Goal: Find specific page/section: Find specific page/section

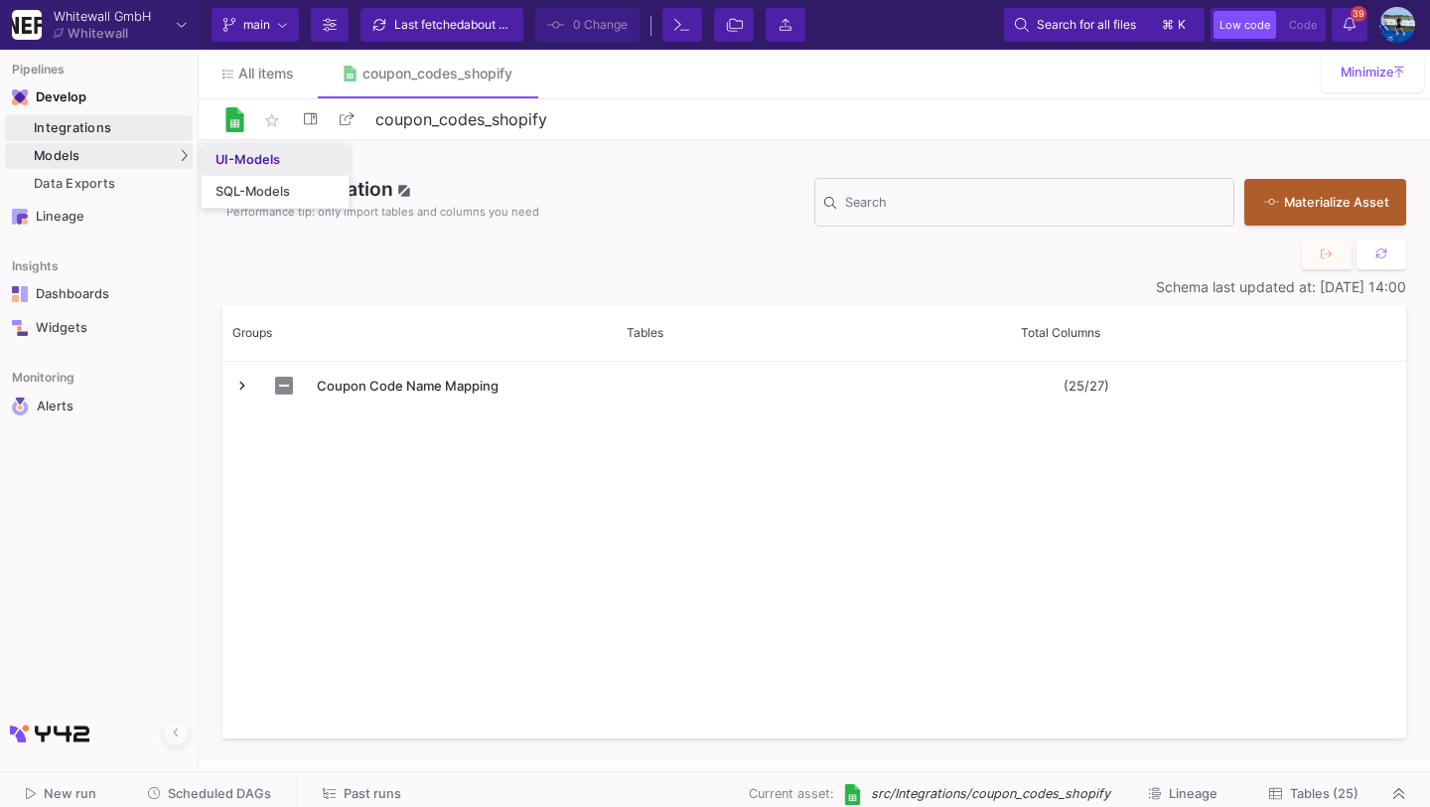
click at [233, 147] on link "UI-Models" at bounding box center [275, 160] width 147 height 32
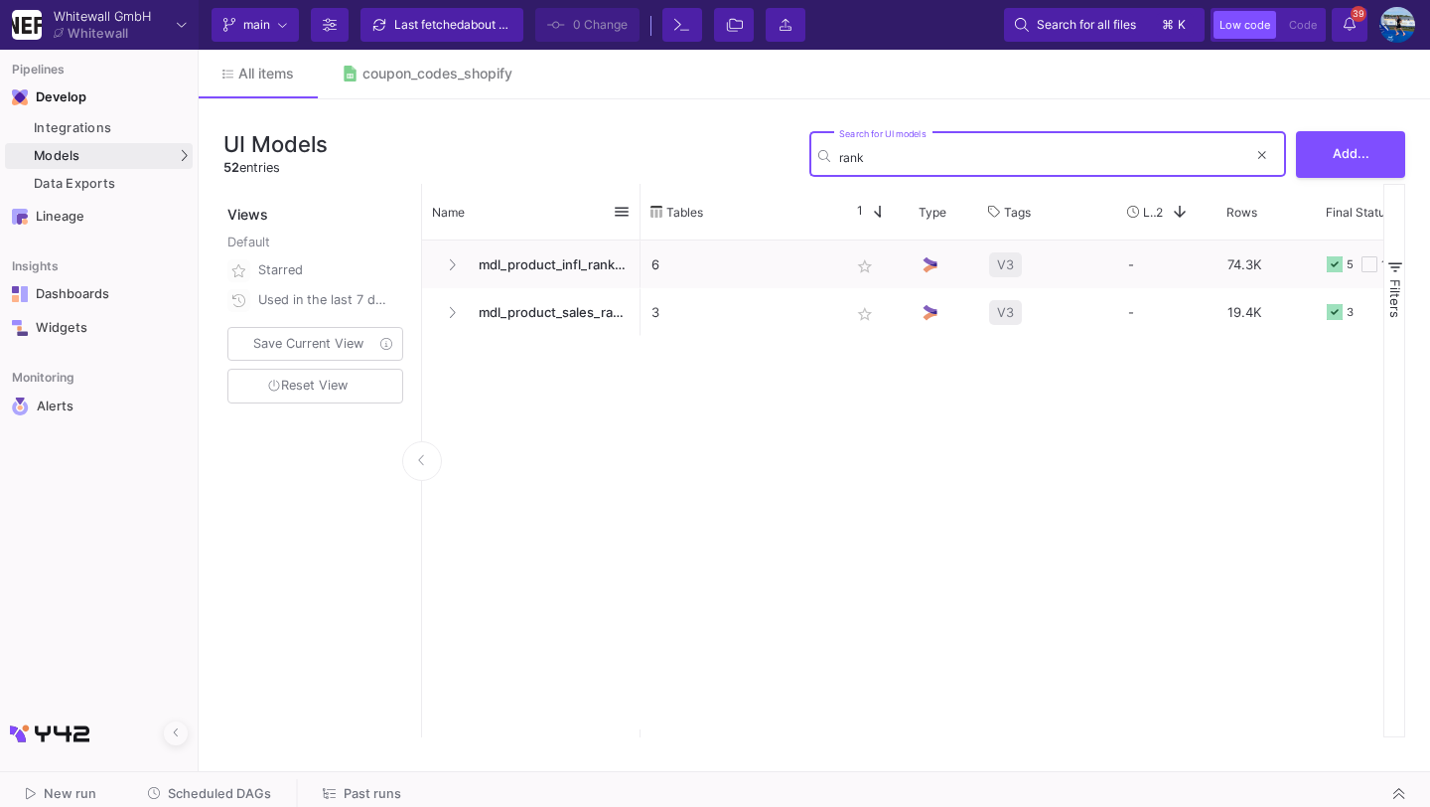
type input "rank"
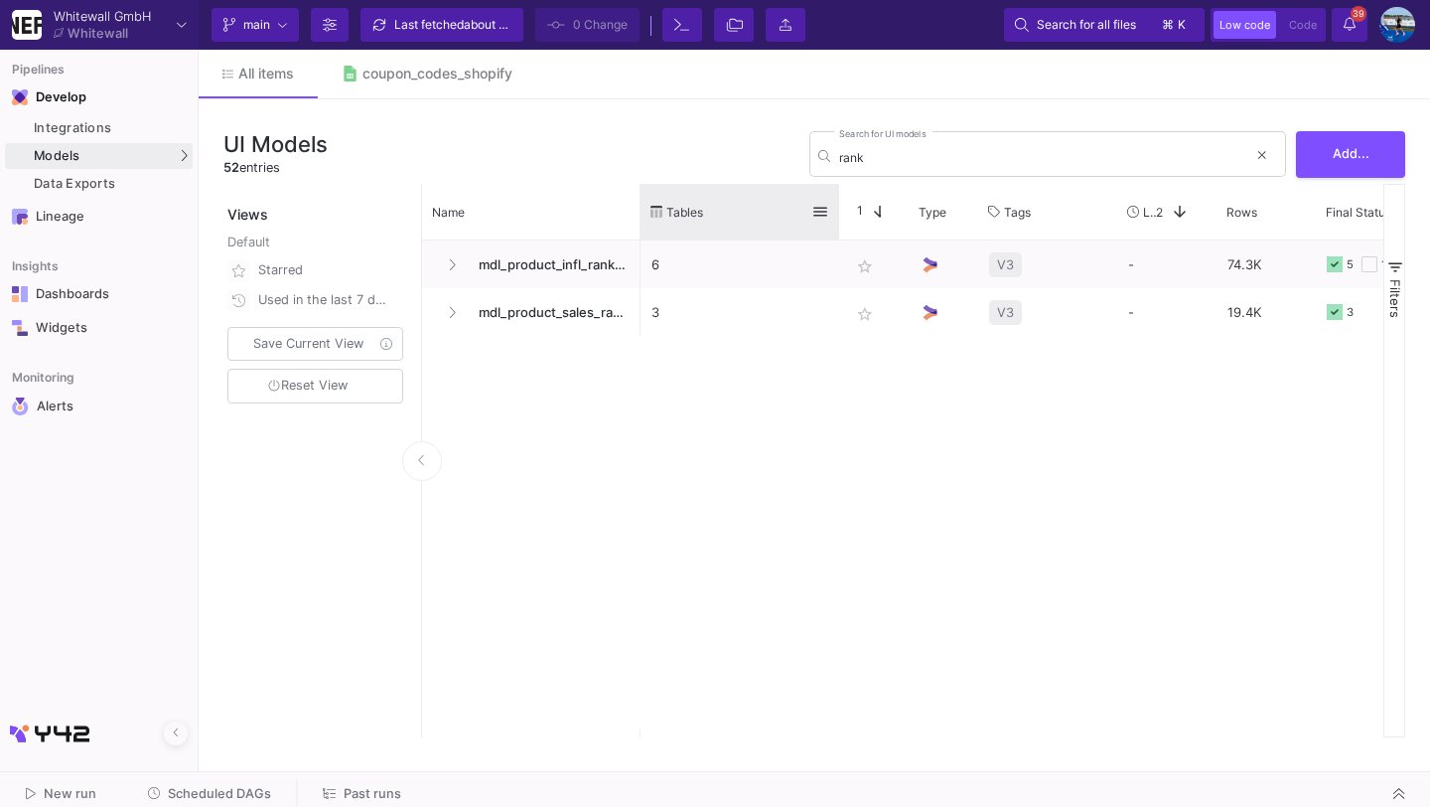
drag, startPoint x: 640, startPoint y: 223, endPoint x: 671, endPoint y: 223, distance: 30.8
click at [673, 223] on div "Name Tables Star 1 Type" at bounding box center [903, 212] width 962 height 57
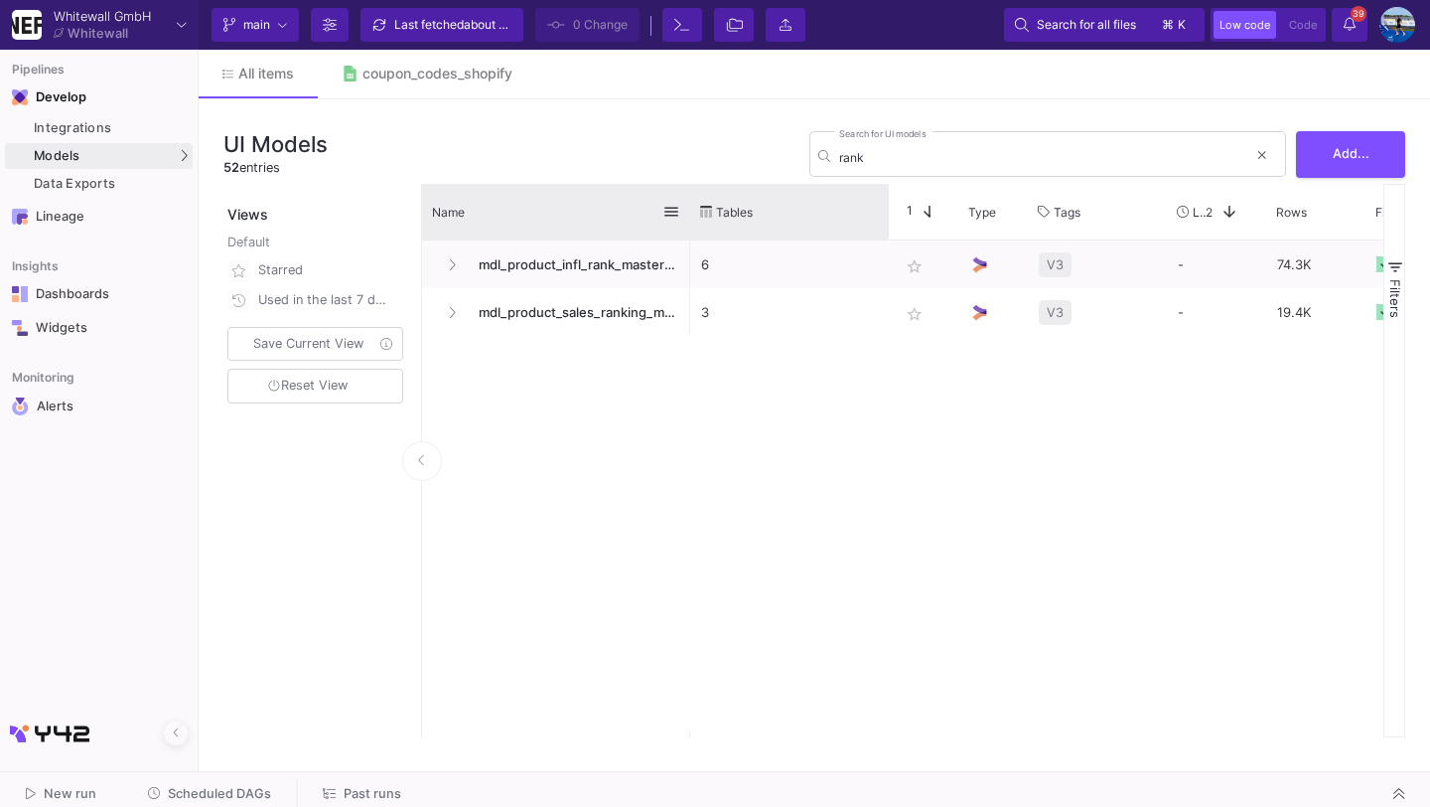
drag, startPoint x: 639, startPoint y: 207, endPoint x: 738, endPoint y: 233, distance: 102.9
click at [694, 233] on div at bounding box center [690, 212] width 8 height 56
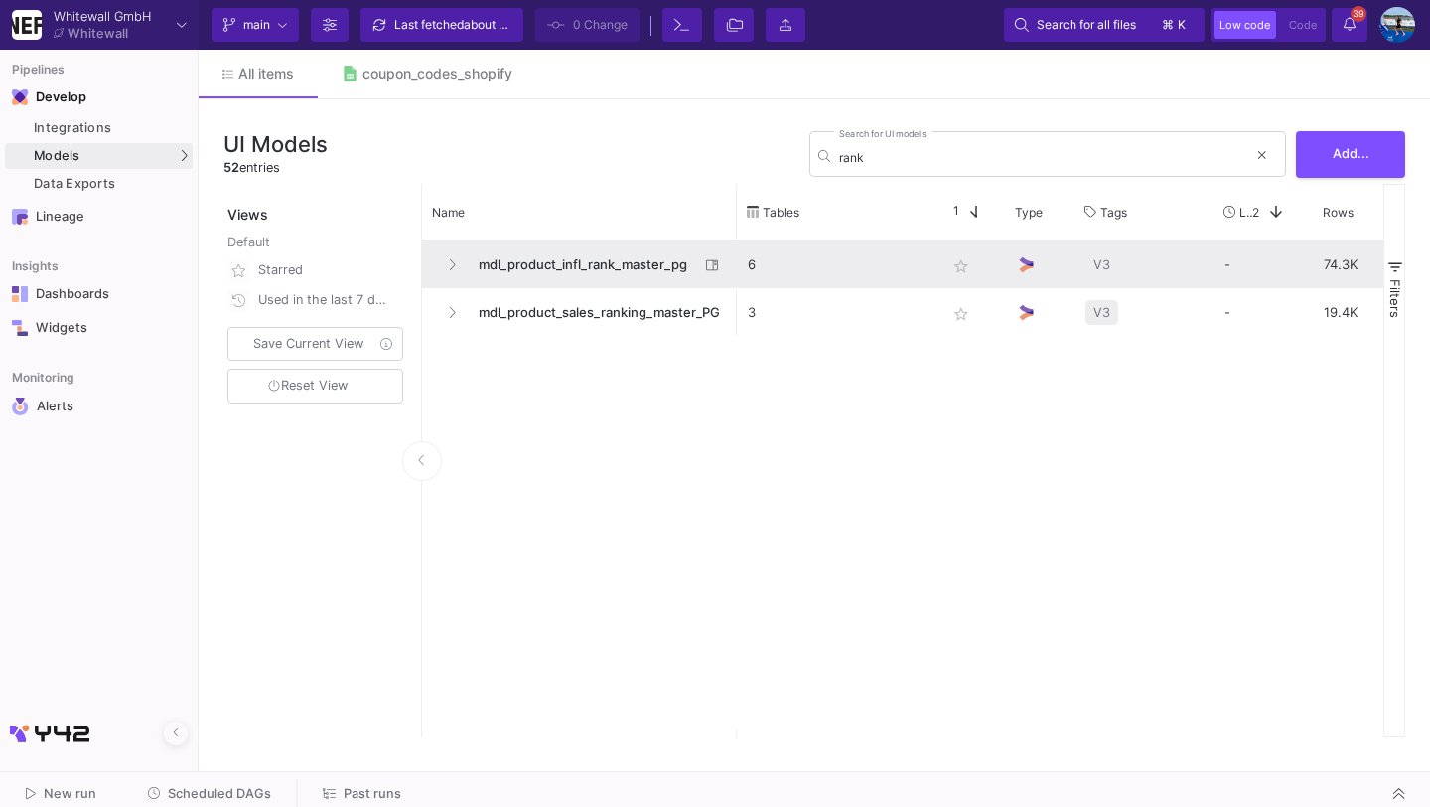
click at [613, 267] on span "mdl_product_infl_rank_master_pg" at bounding box center [583, 264] width 232 height 47
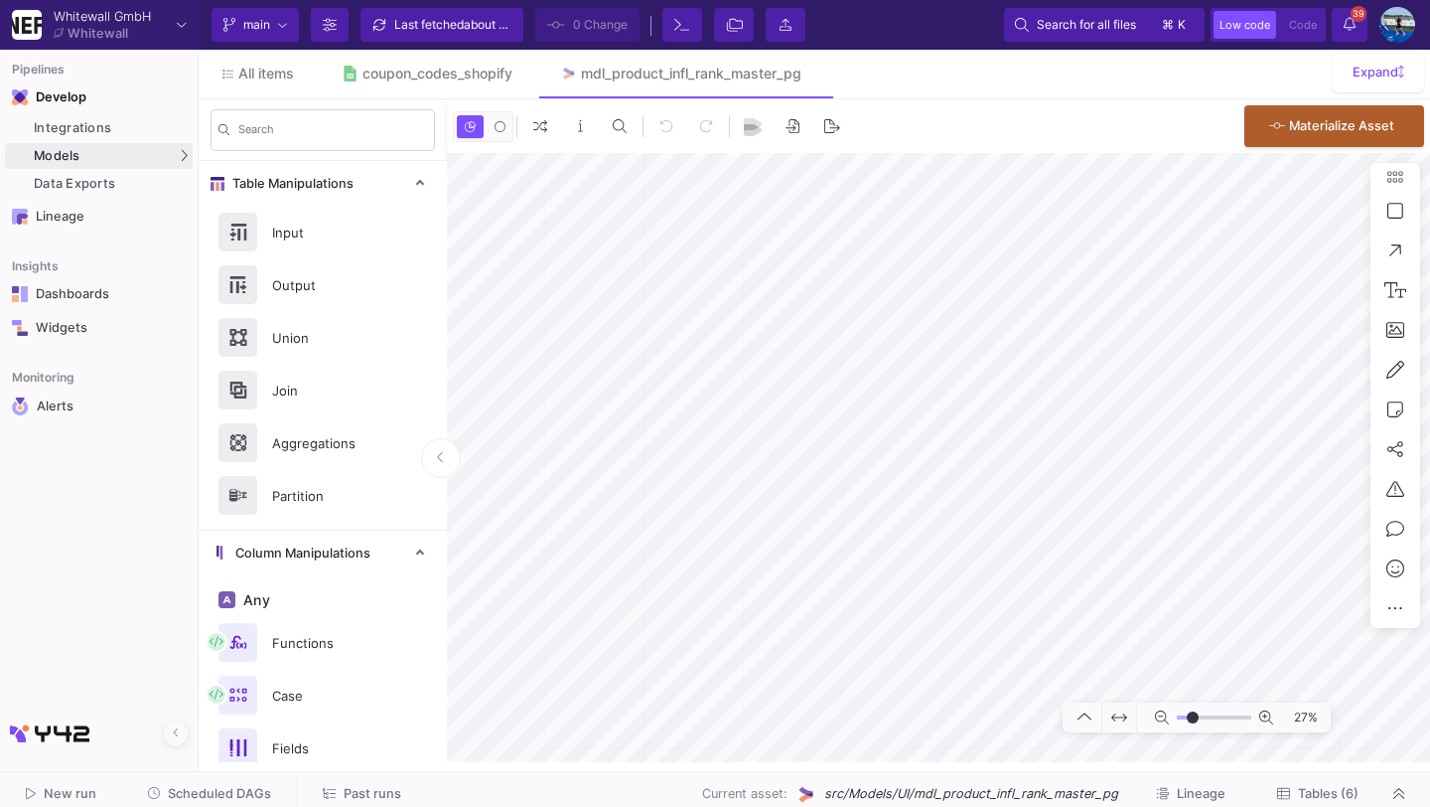
type input "-12"
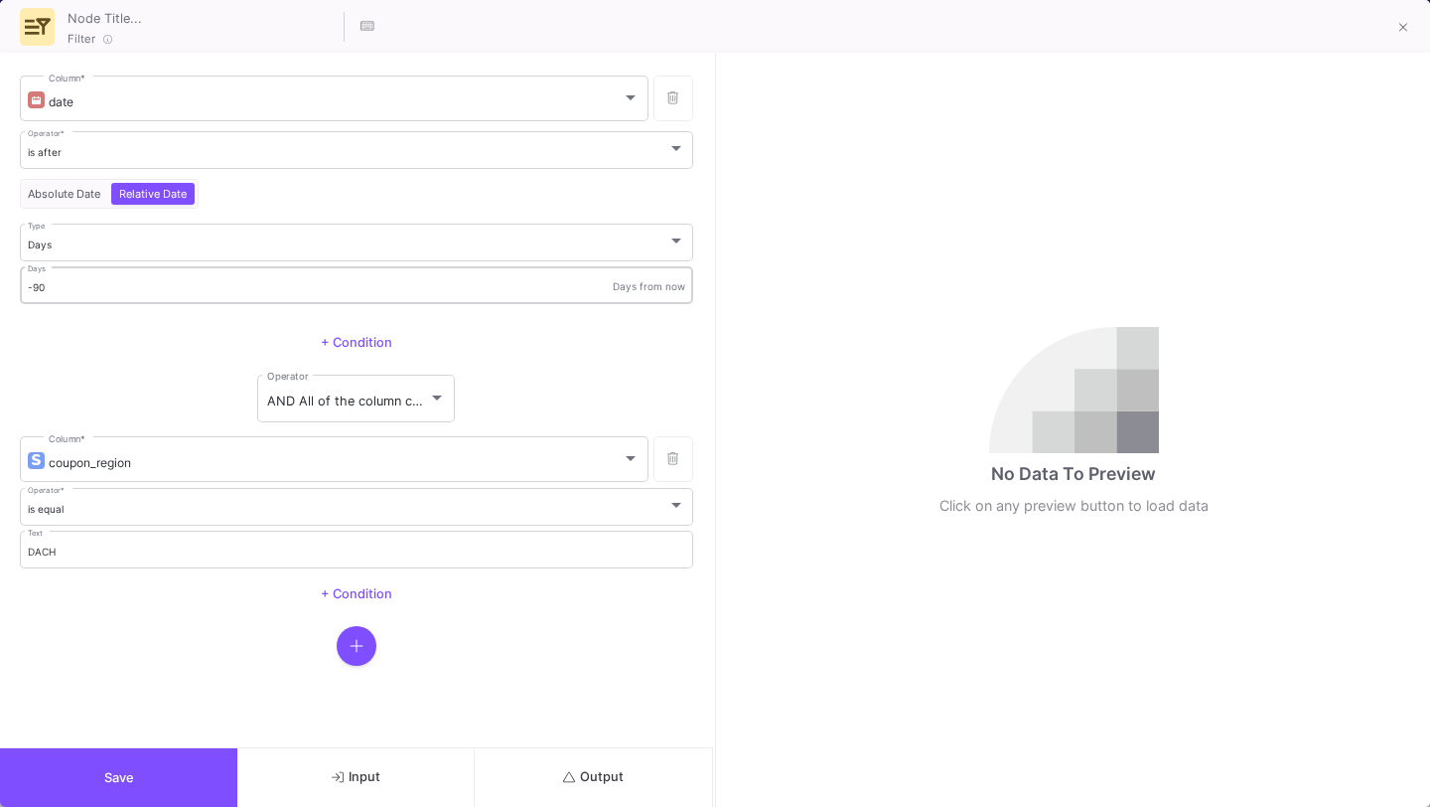
click at [203, 283] on input "-90" at bounding box center [321, 287] width 586 height 13
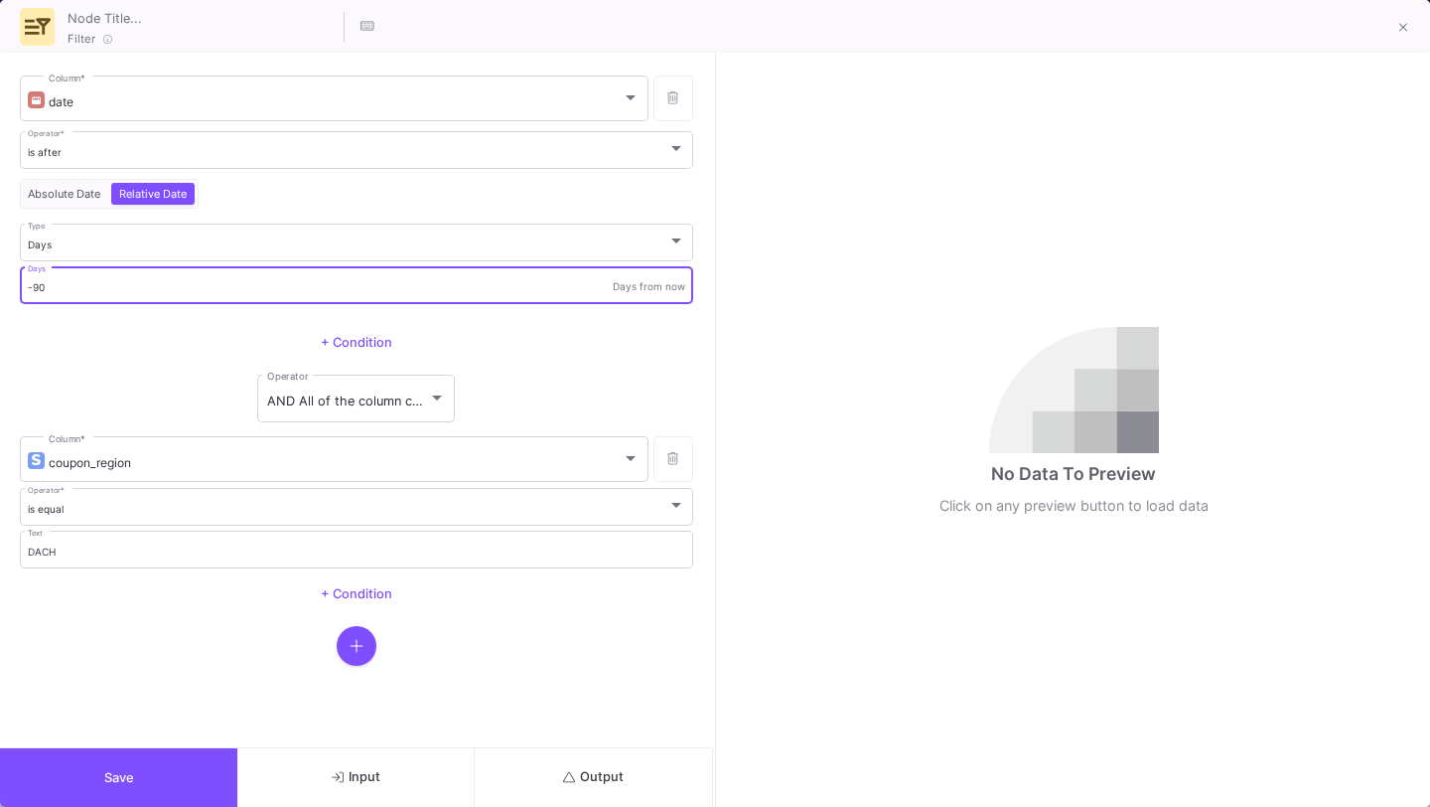
type input "-9"
type input "-6"
type input "-70"
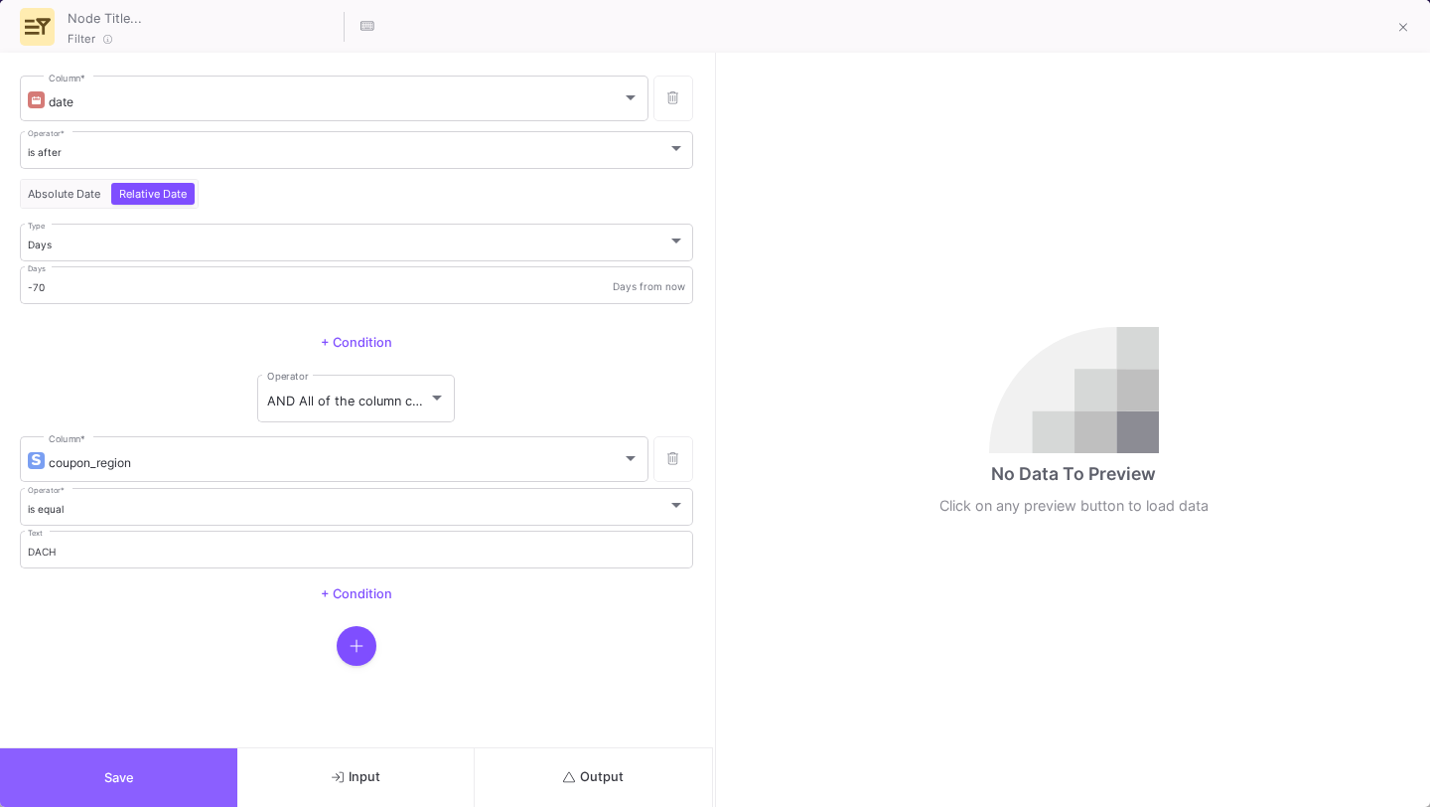
click at [119, 762] on button "Save" at bounding box center [118, 777] width 237 height 59
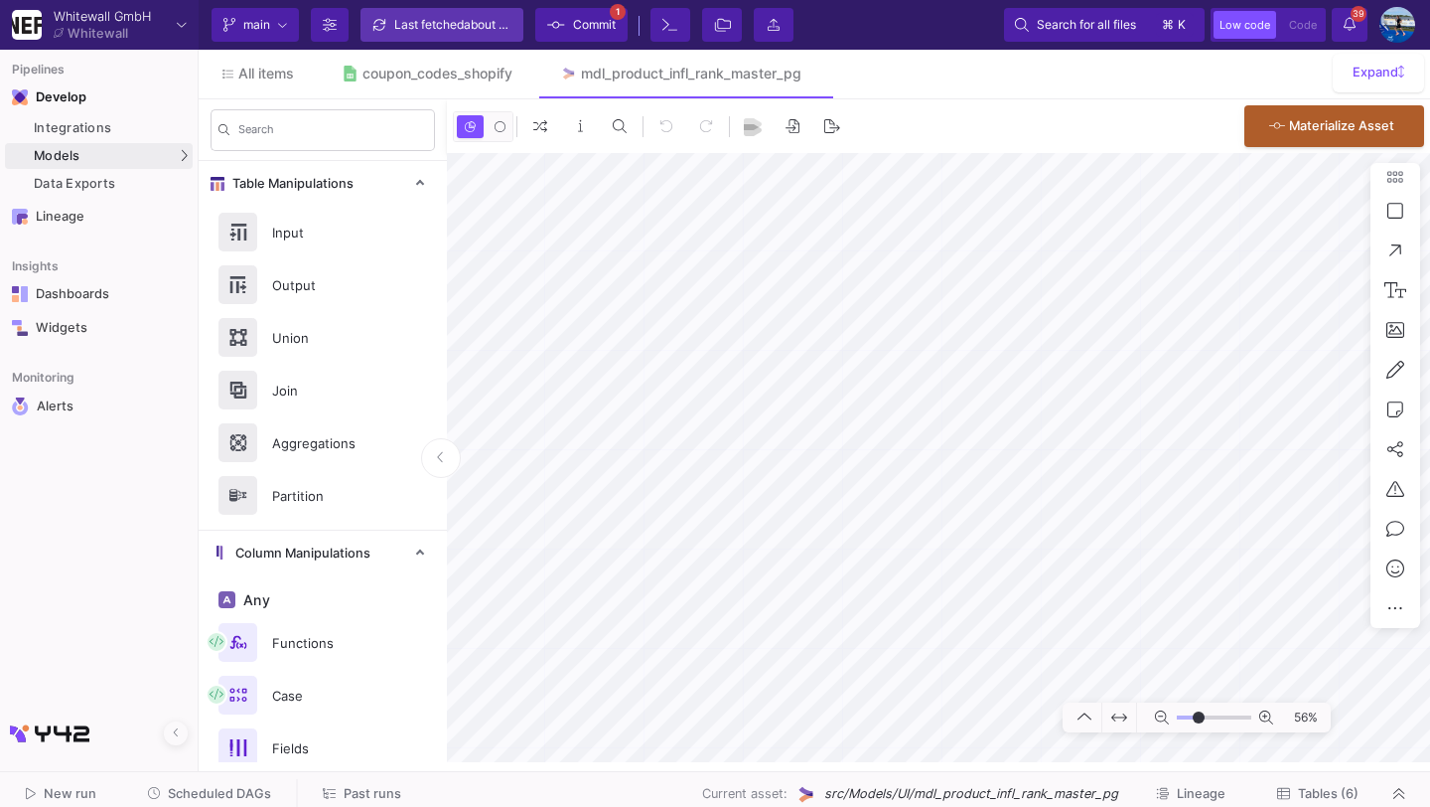
click at [432, 30] on div "Last fetched about 2 hours ago" at bounding box center [453, 25] width 119 height 30
click at [586, 27] on span "Commit" at bounding box center [594, 25] width 43 height 30
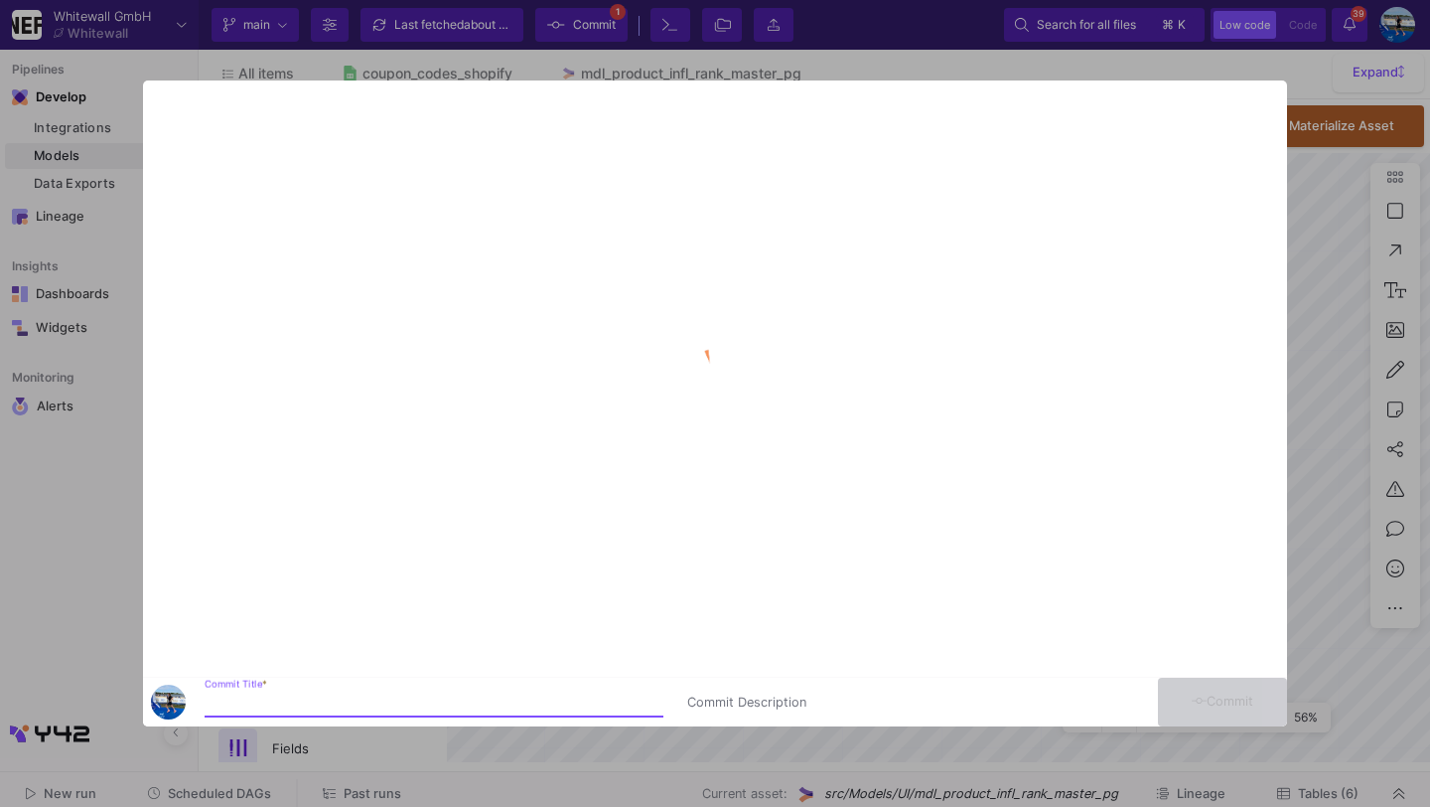
click at [44, 513] on div at bounding box center [715, 403] width 1430 height 807
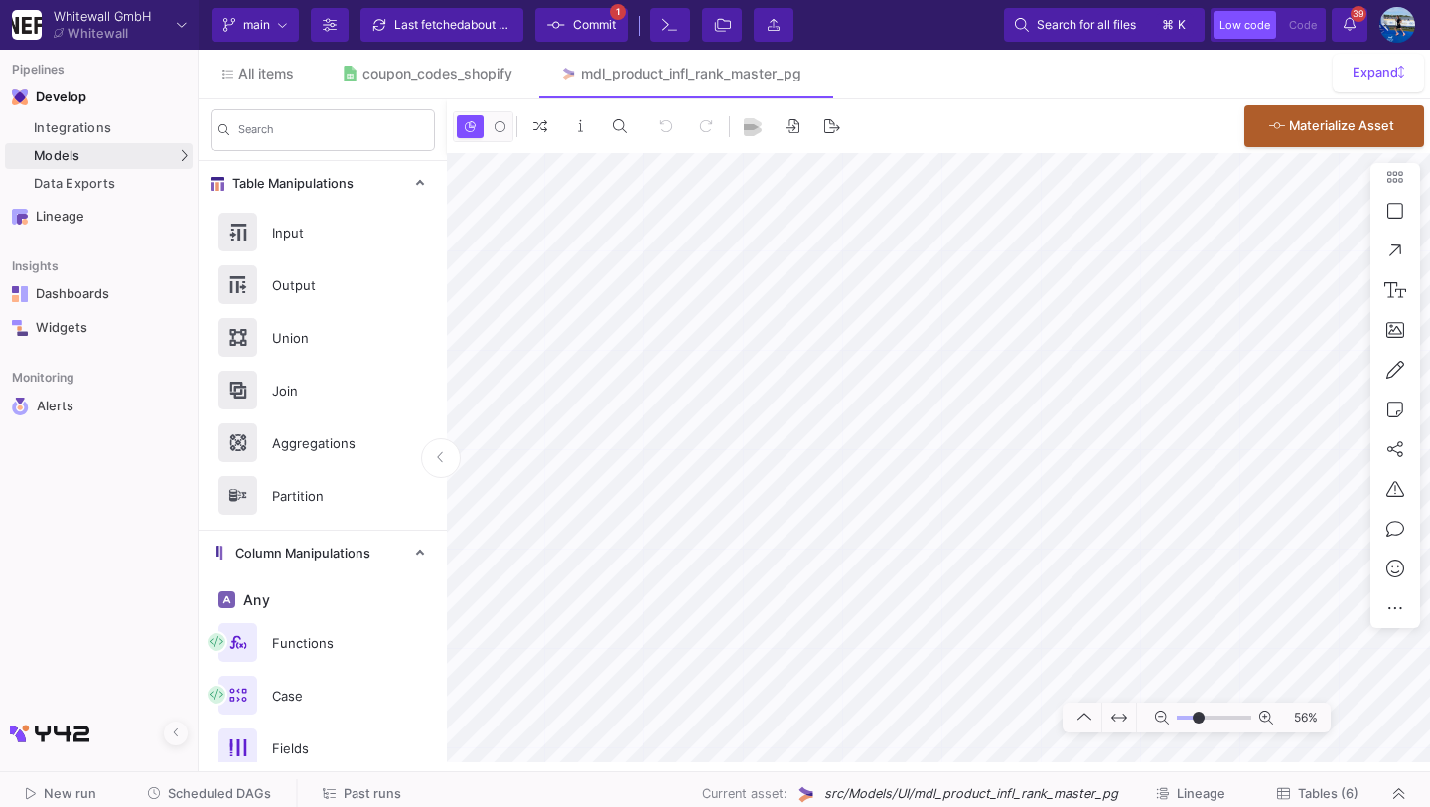
click at [574, 39] on span "Commit" at bounding box center [594, 25] width 43 height 30
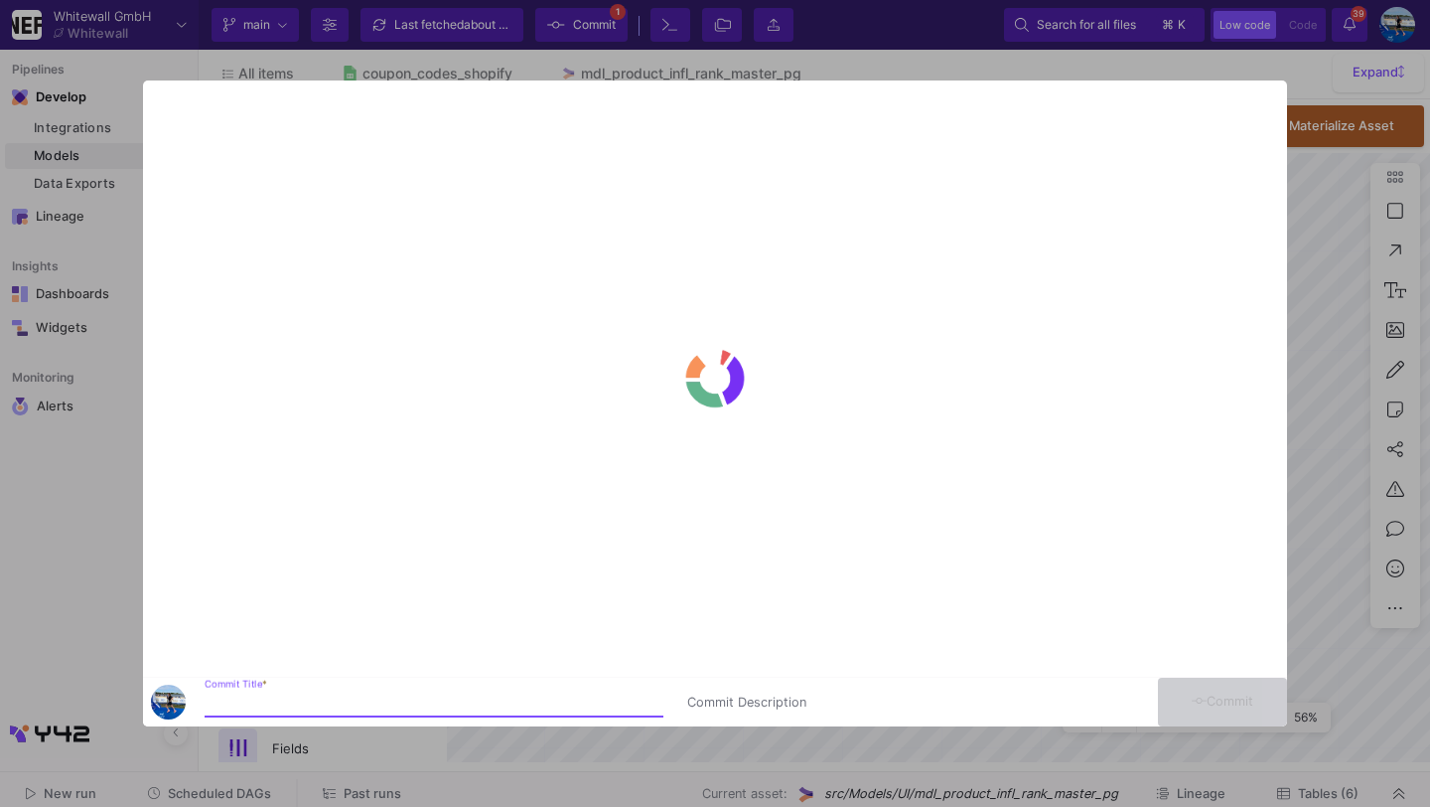
click at [78, 489] on div at bounding box center [715, 403] width 1430 height 807
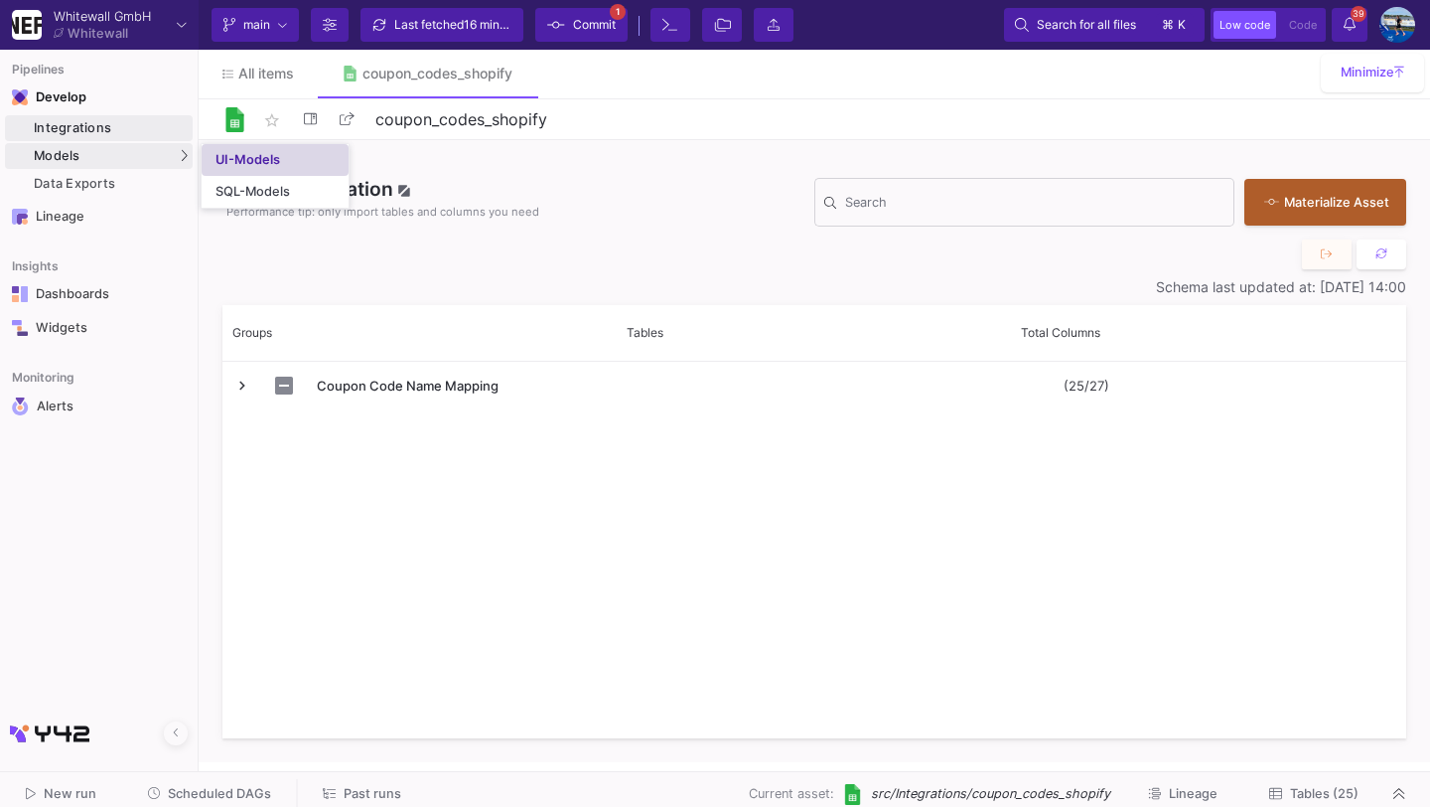
click at [244, 172] on link "UI-Models" at bounding box center [275, 160] width 147 height 32
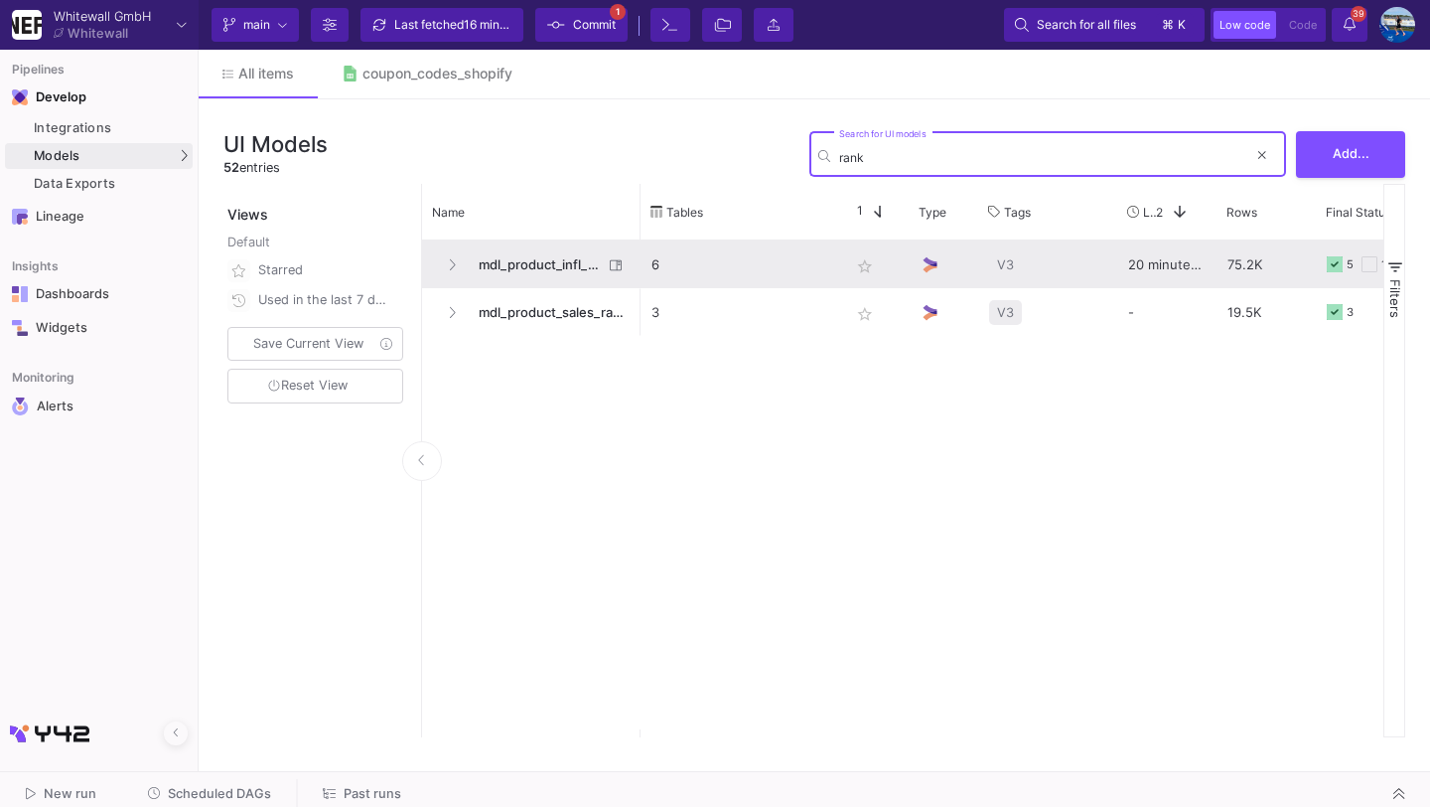
type input "rank"
click at [562, 275] on span "mdl_product_infl_rank_master_pg" at bounding box center [535, 264] width 136 height 47
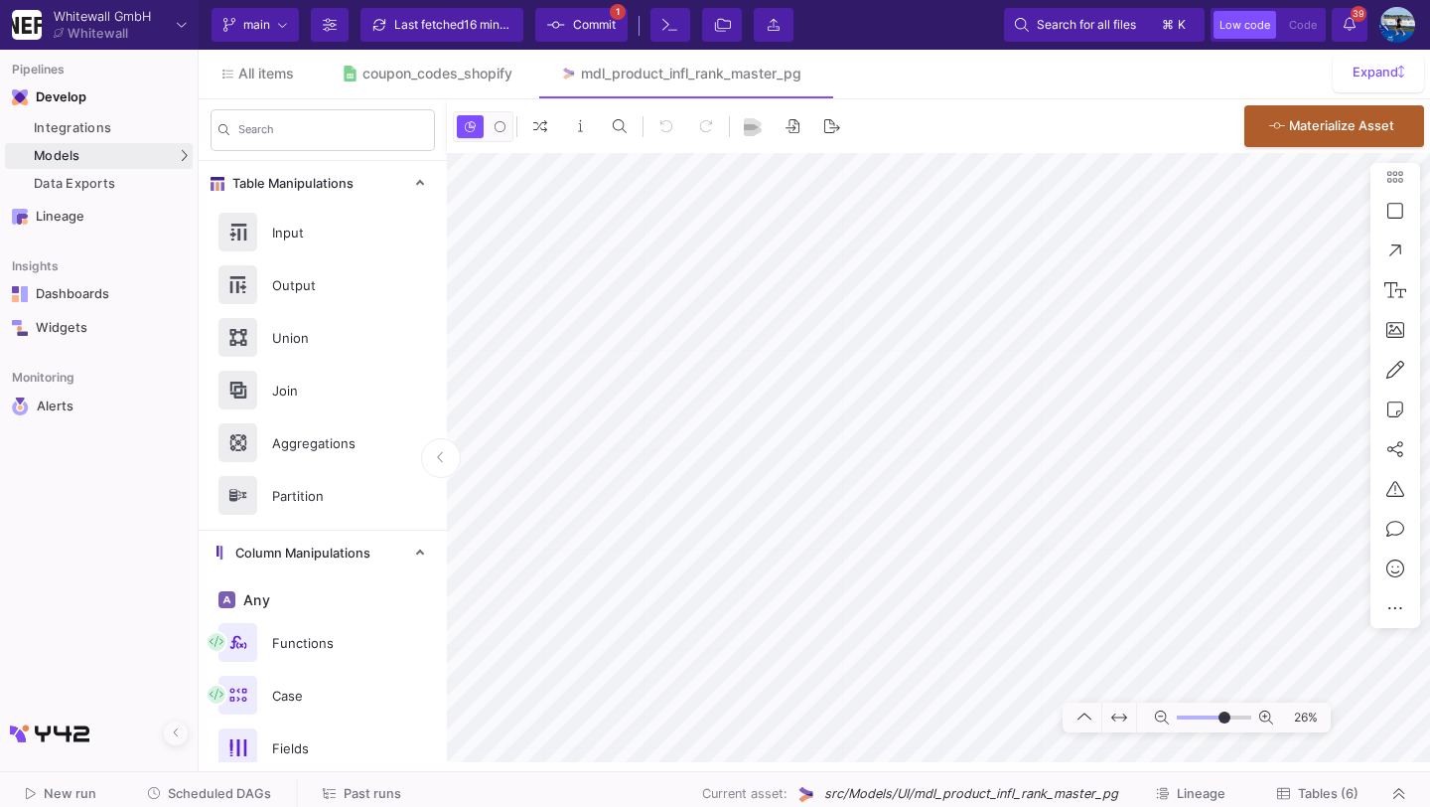
type input "-28"
